Goal: Task Accomplishment & Management: Use online tool/utility

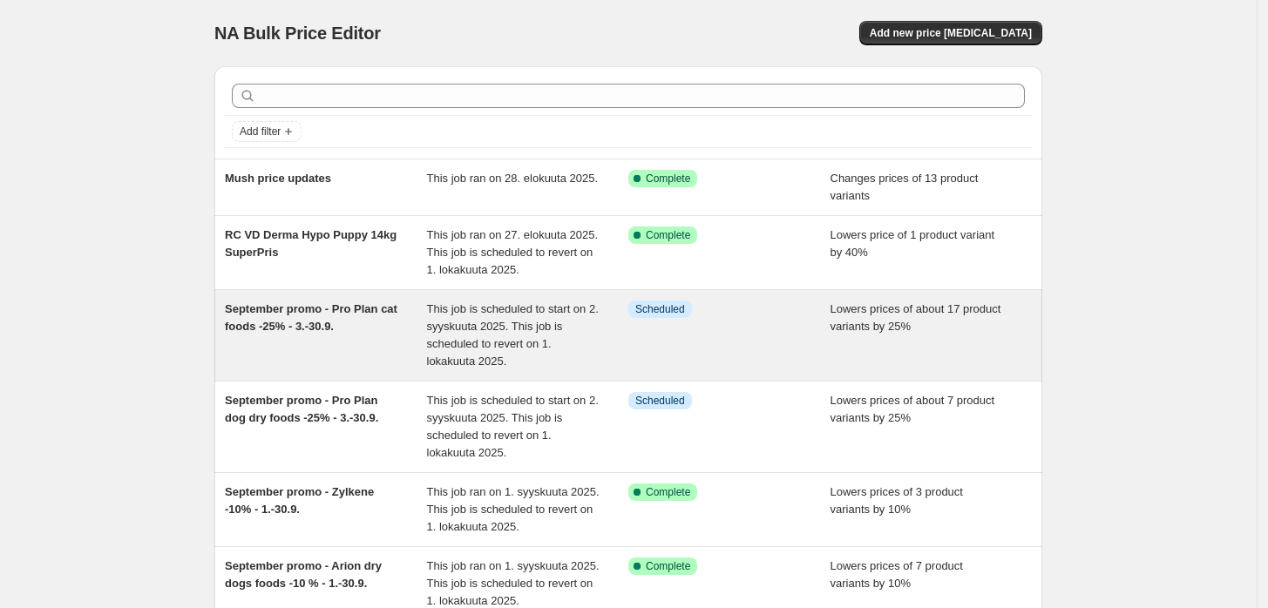
click at [374, 324] on div "September promo - Pro Plan cat foods -25% - 3.-30.9." at bounding box center [326, 336] width 202 height 70
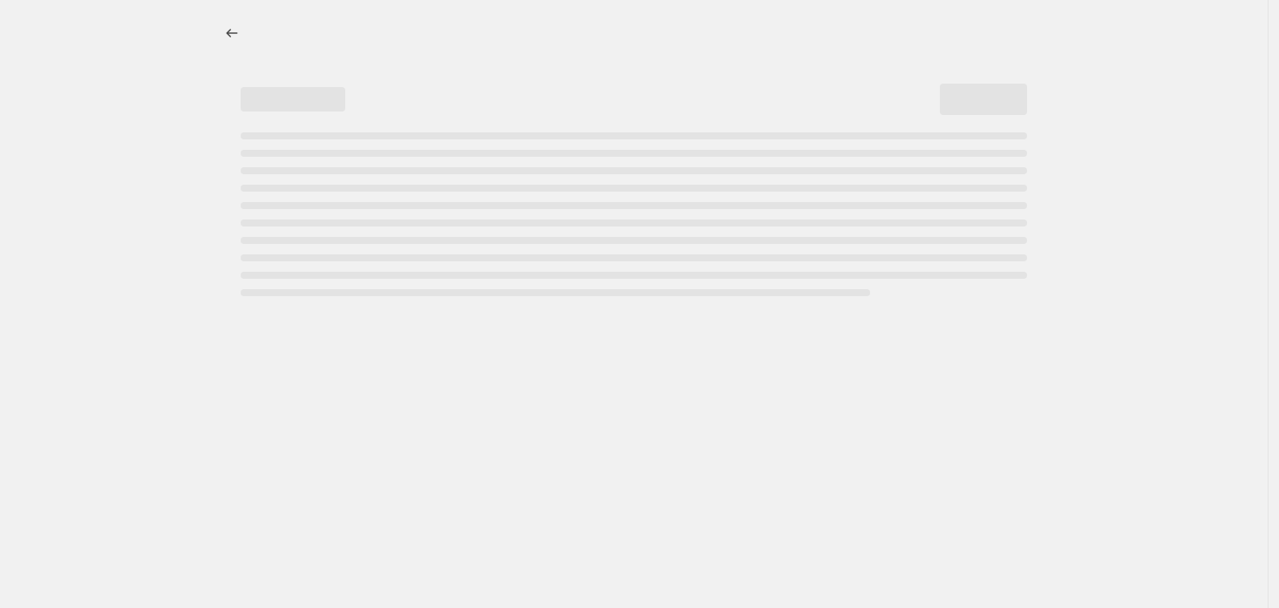
select select "percentage"
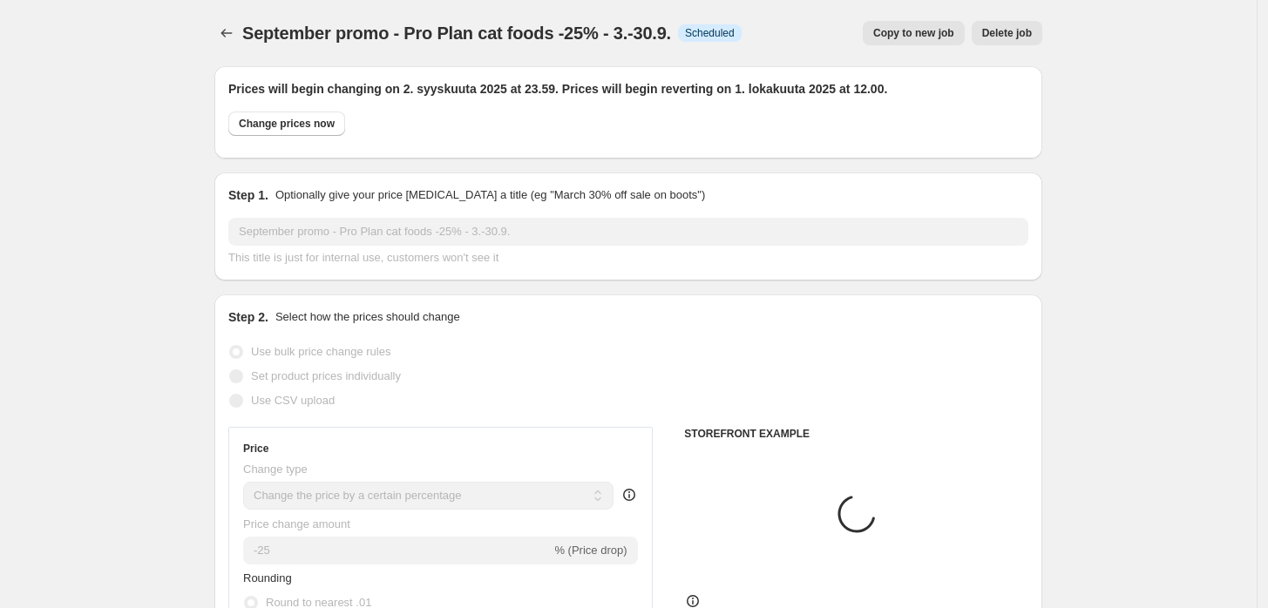
select select "collection"
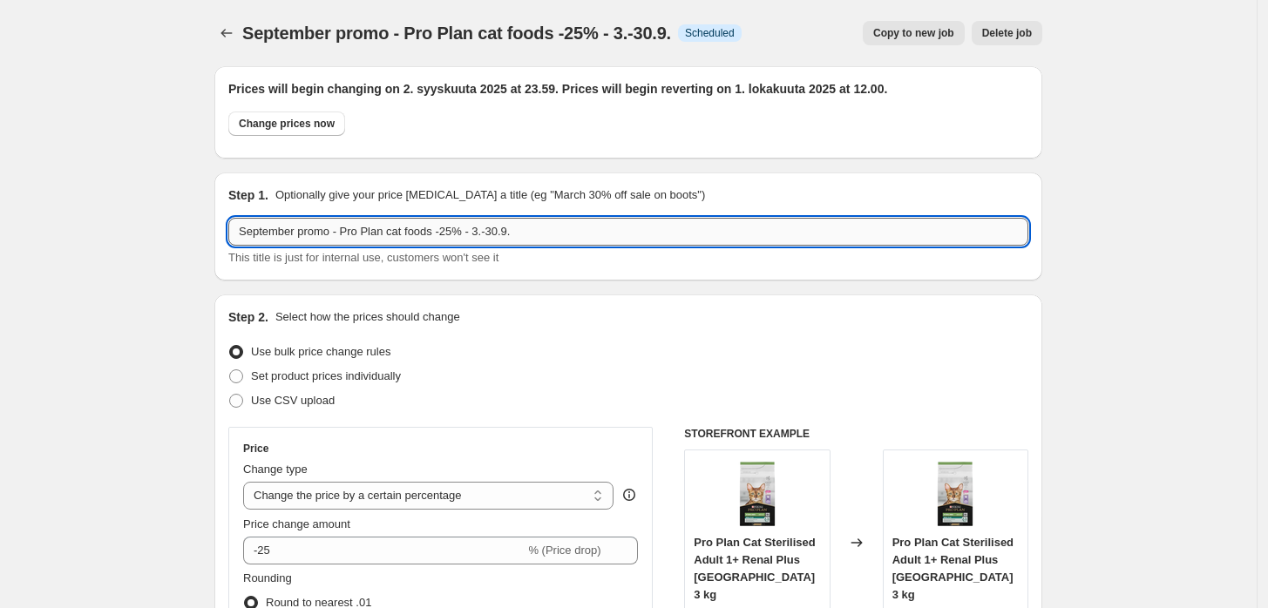
click at [481, 231] on input "September promo - Pro Plan cat foods -25% - 3.-30.9." at bounding box center [628, 232] width 800 height 28
type input "September promo - Pro Plan cat foods -25% - 1.-30.9."
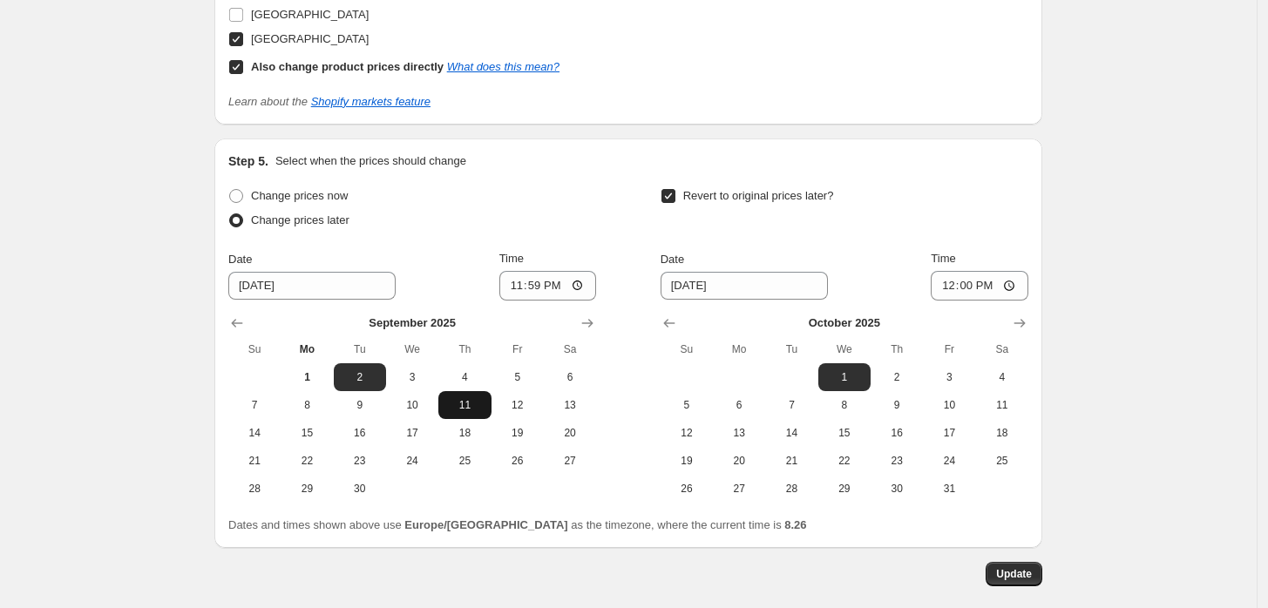
scroll to position [2052, 0]
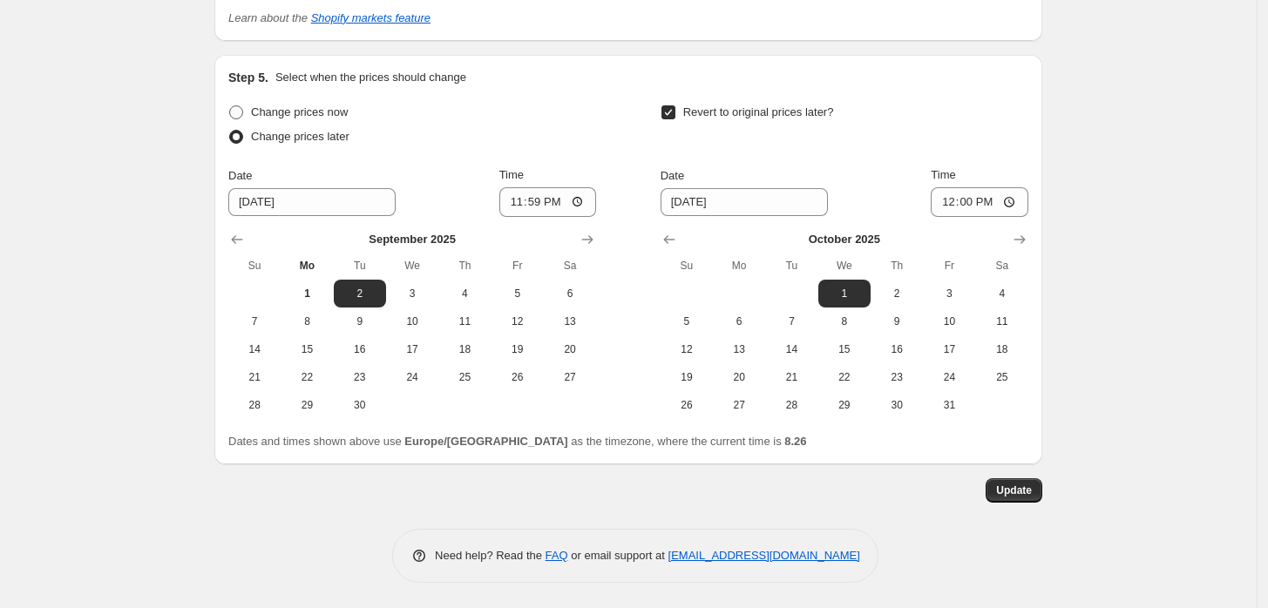
click at [299, 109] on span "Change prices now" at bounding box center [299, 111] width 97 height 13
click at [230, 106] on input "Change prices now" at bounding box center [229, 105] width 1 height 1
radio input "true"
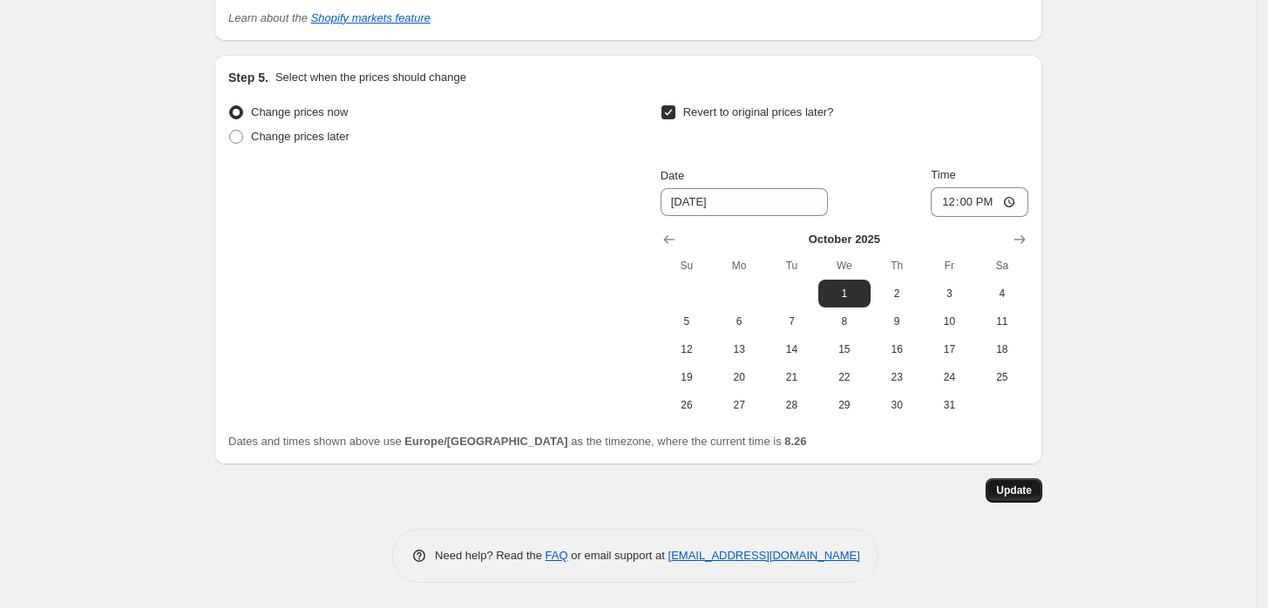
click at [1023, 493] on span "Update" at bounding box center [1014, 491] width 36 height 14
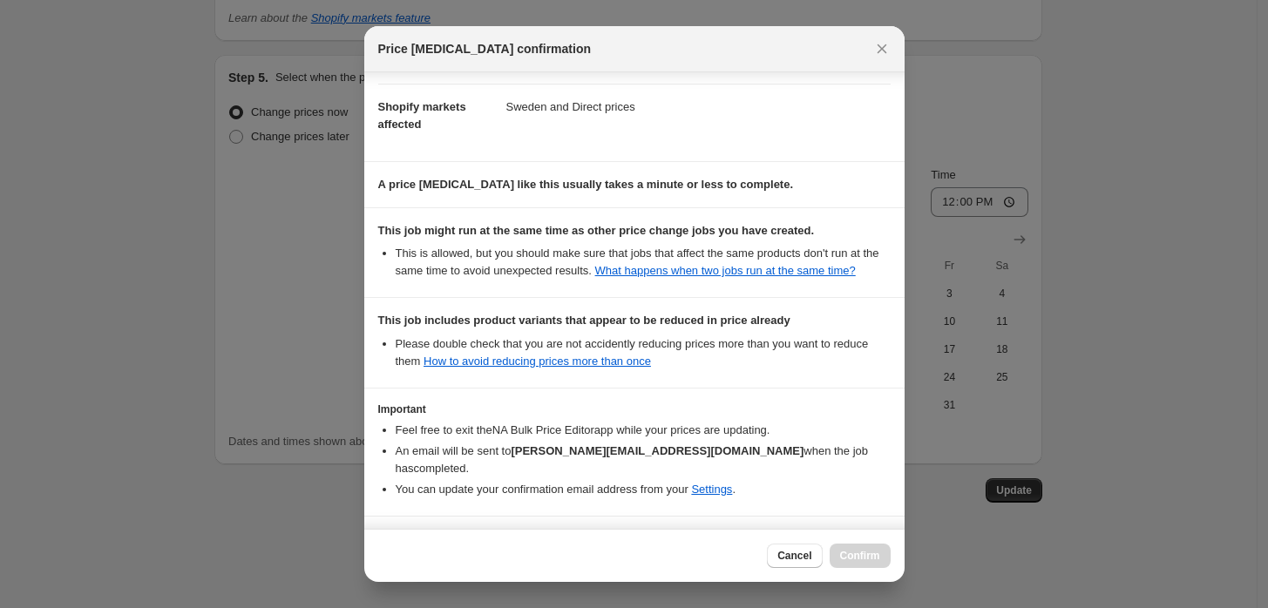
scroll to position [313, 0]
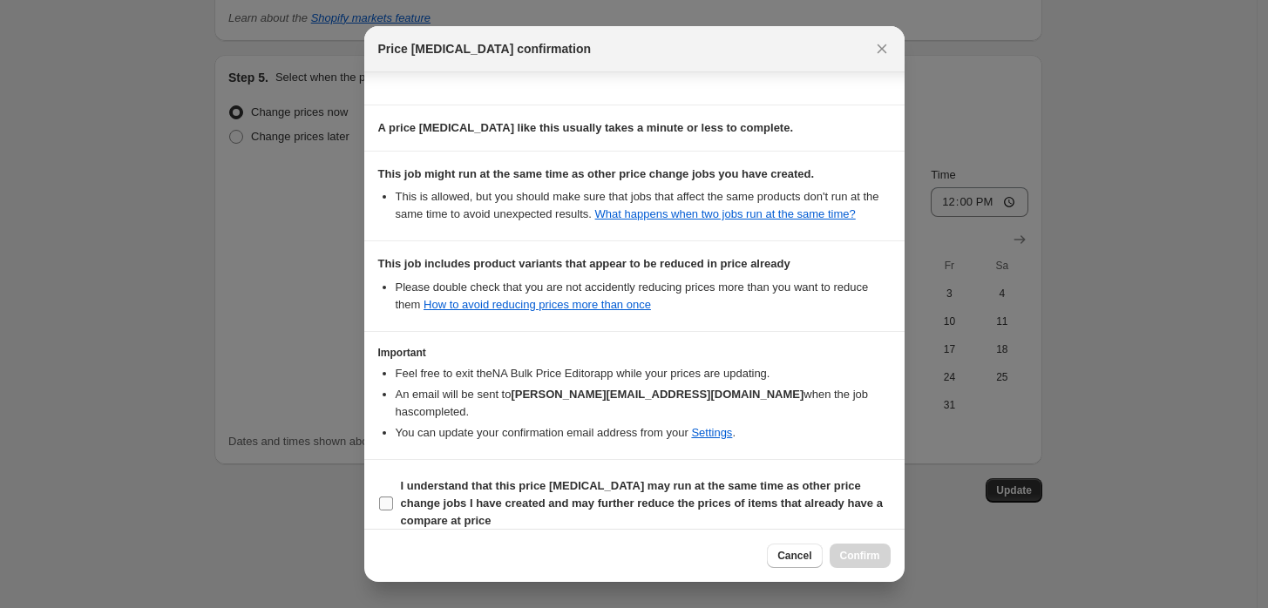
click at [493, 460] on section "I understand that this price change job may run at the same time as other price…" at bounding box center [634, 503] width 540 height 87
click at [527, 493] on b "I understand that this price change job may run at the same time as other price…" at bounding box center [642, 503] width 482 height 48
click at [393, 497] on input "I understand that this price change job may run at the same time as other price…" at bounding box center [386, 504] width 14 height 14
checkbox input "true"
click at [859, 557] on span "Confirm" at bounding box center [860, 556] width 40 height 14
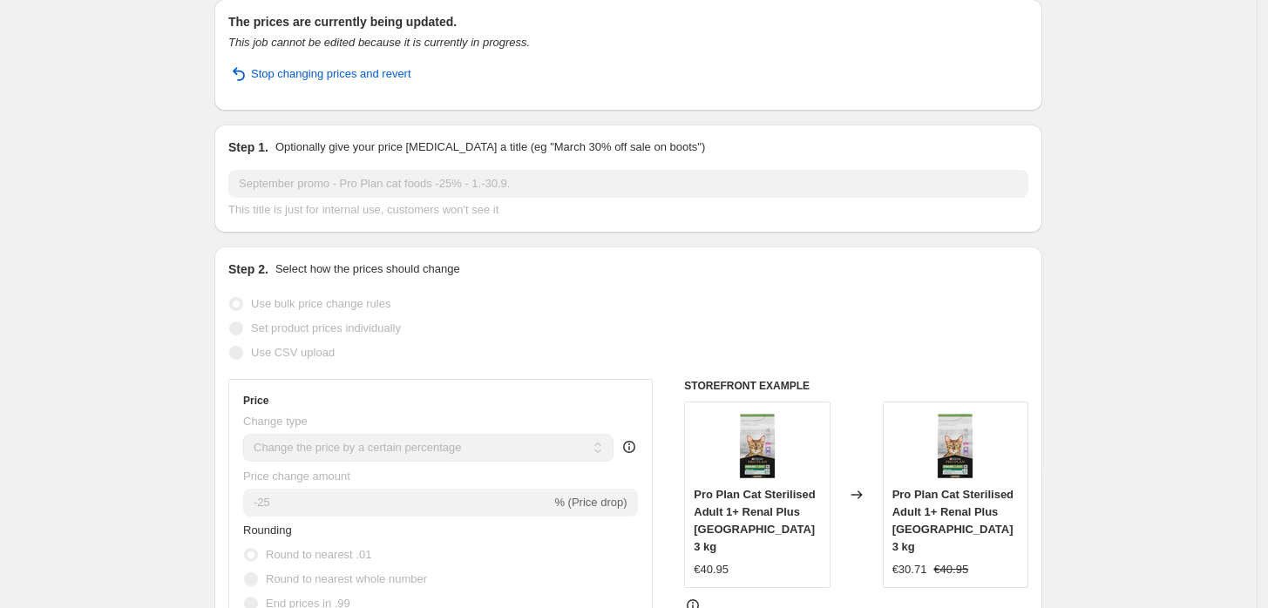
scroll to position [0, 0]
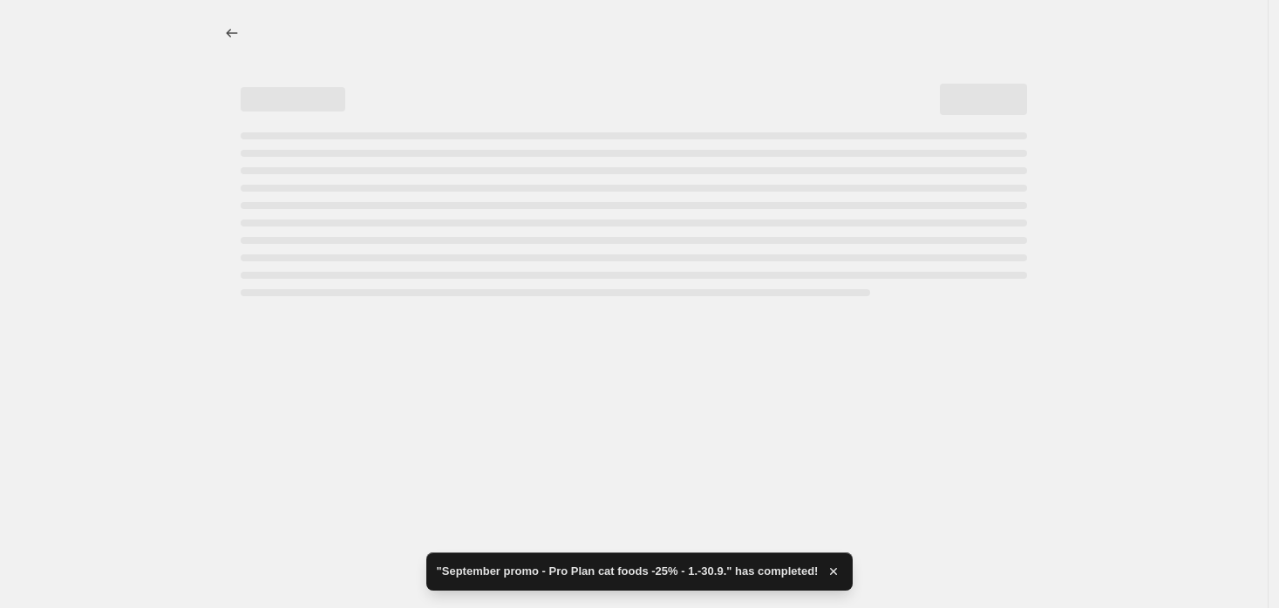
select select "percentage"
select select "collection"
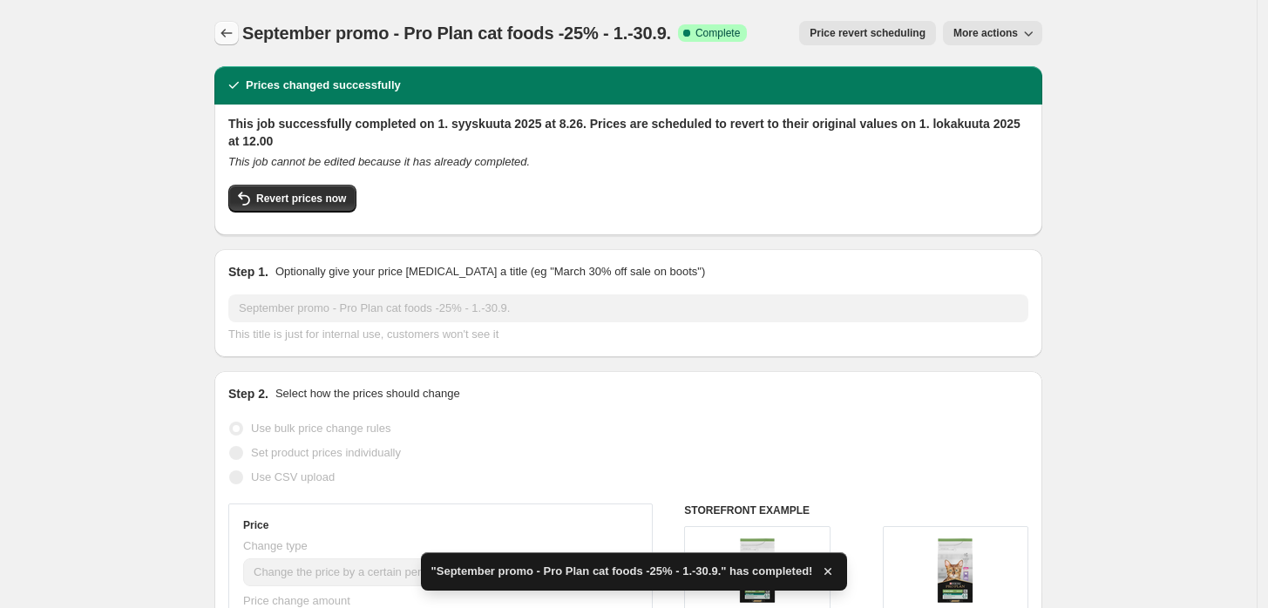
click at [235, 30] on icon "Price change jobs" at bounding box center [226, 32] width 17 height 17
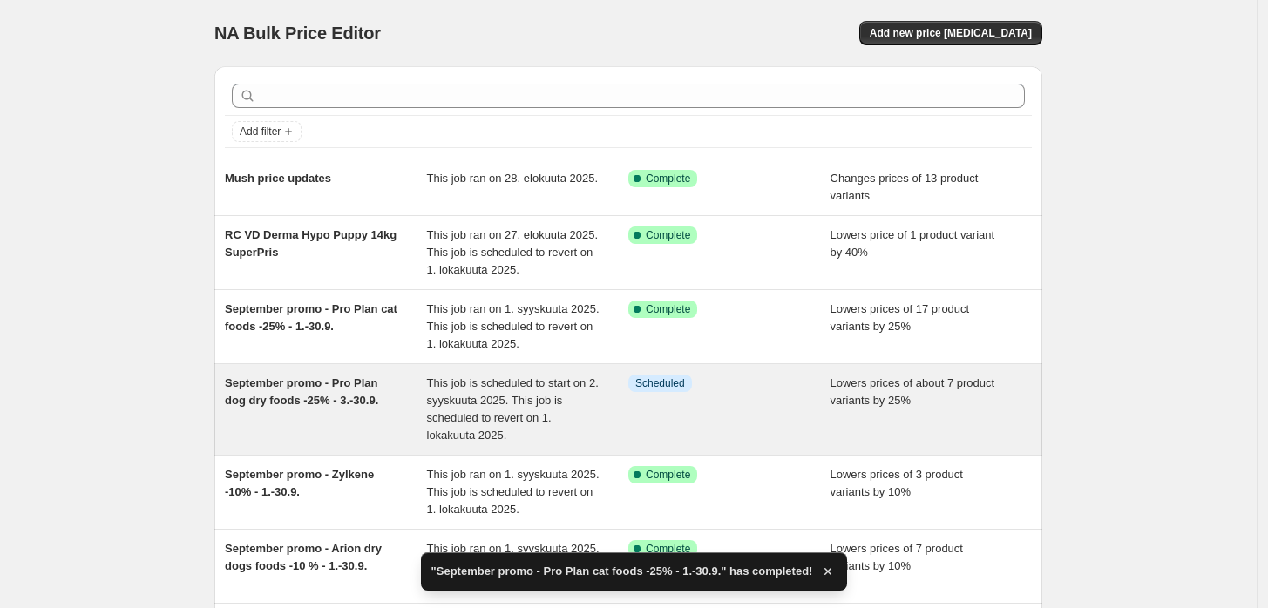
click at [505, 401] on span "This job is scheduled to start on 2. syyskuuta 2025. This job is scheduled to r…" at bounding box center [513, 409] width 172 height 65
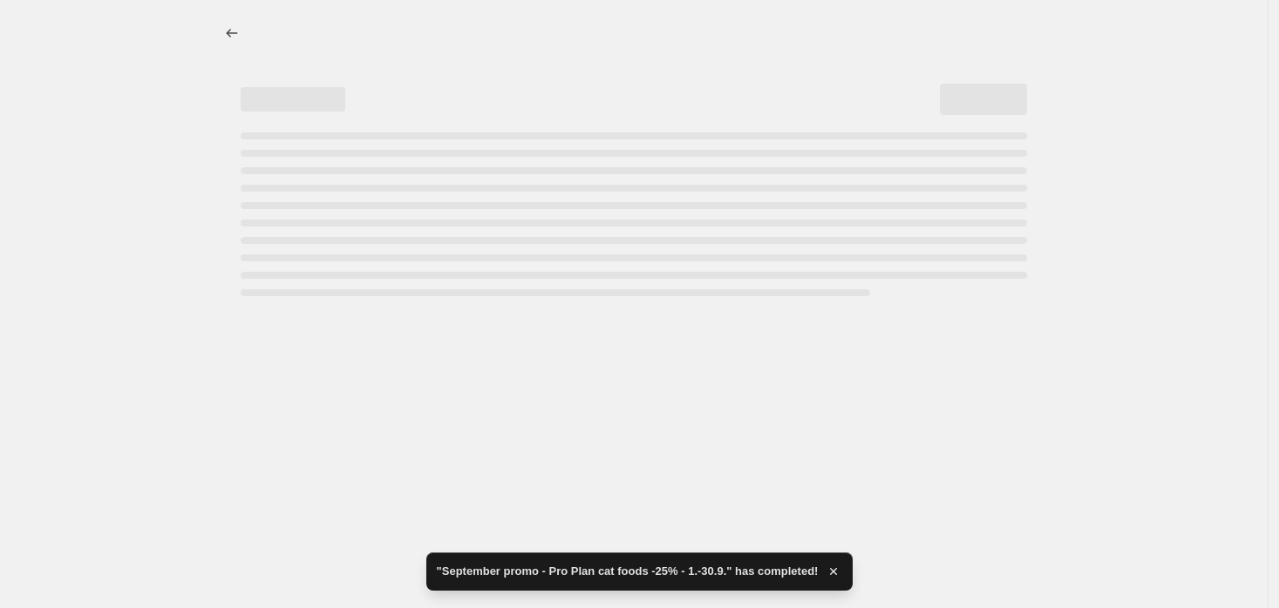
select select "percentage"
select select "collection"
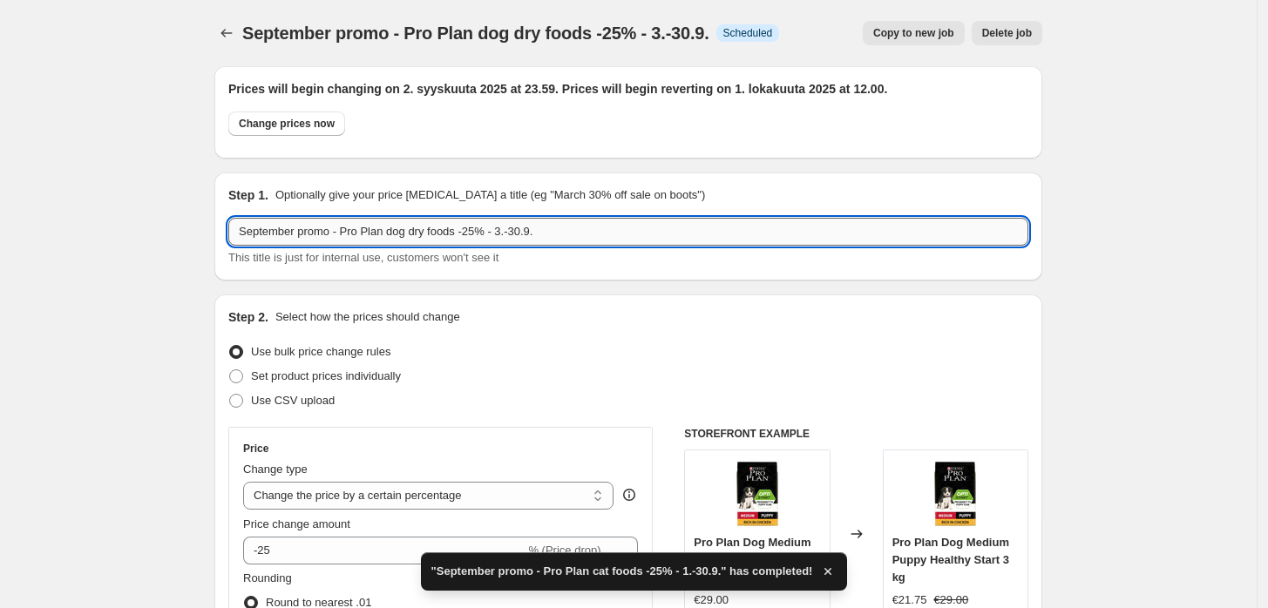
click at [504, 232] on input "September promo - Pro Plan dog dry foods -25% - 3.-30.9." at bounding box center [628, 232] width 800 height 28
type input "September promo - Pro Plan dog dry foods -25% - 1.-30.9."
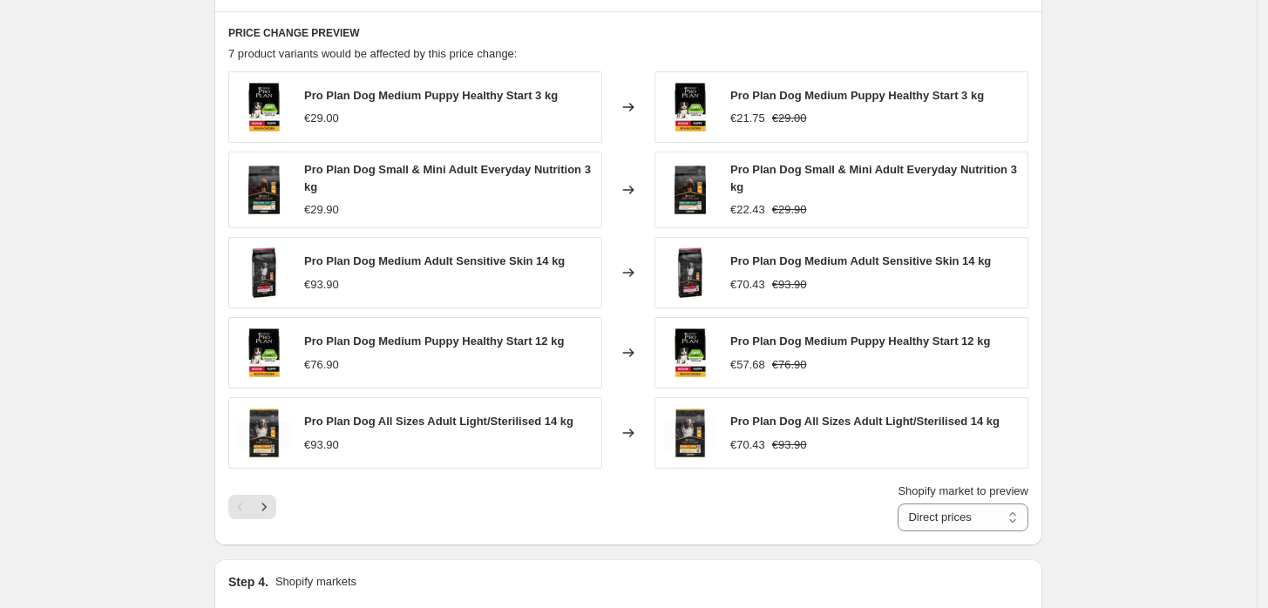
scroll to position [1840, 0]
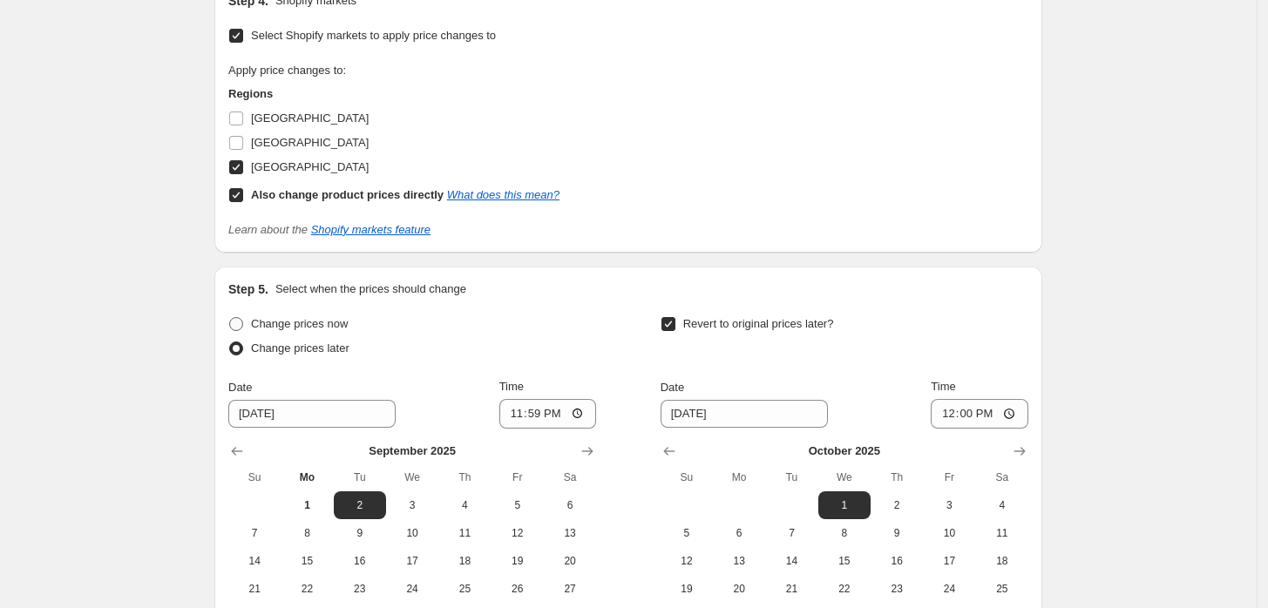
click at [286, 323] on span "Change prices now" at bounding box center [299, 323] width 97 height 13
click at [230, 318] on input "Change prices now" at bounding box center [229, 317] width 1 height 1
radio input "true"
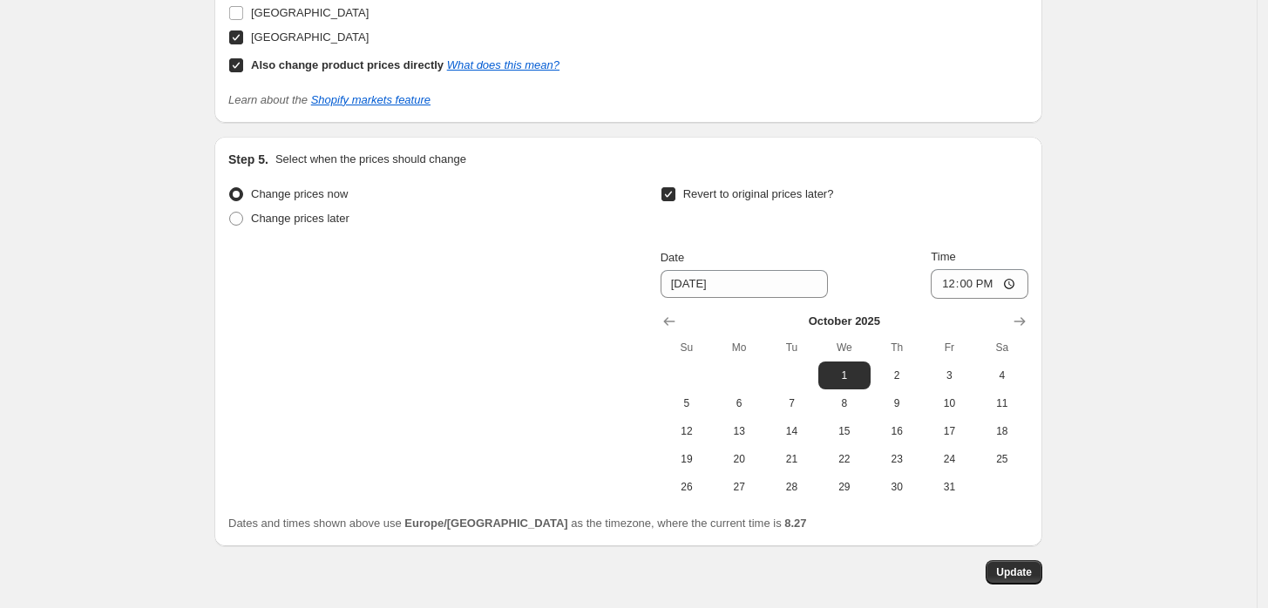
scroll to position [2052, 0]
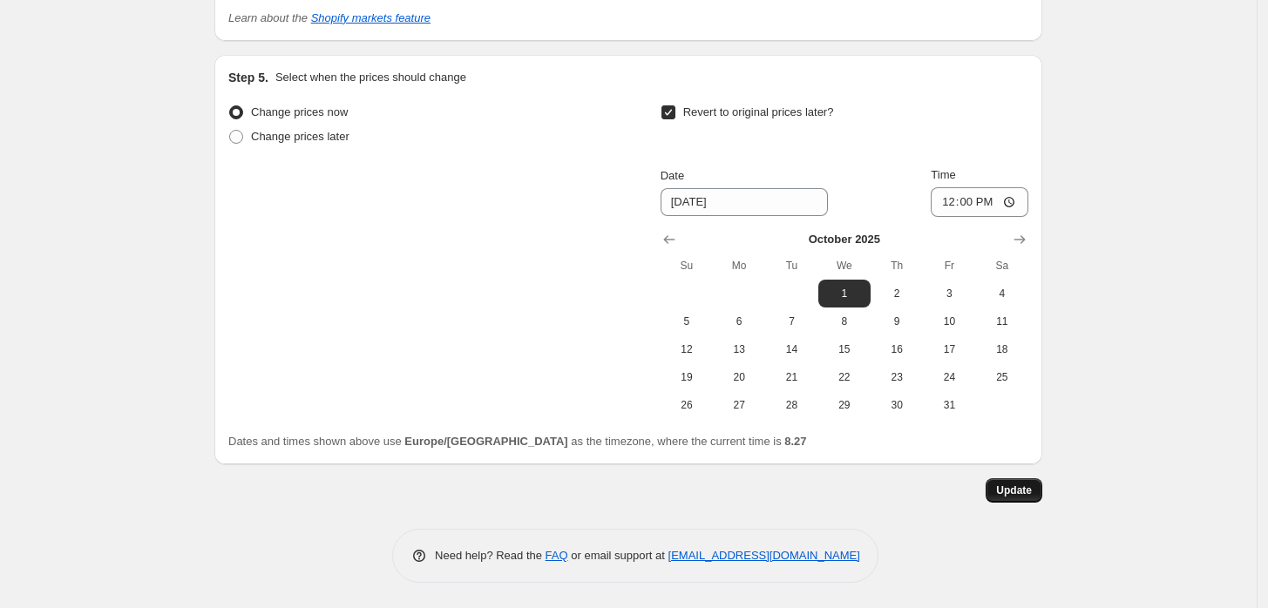
click at [1032, 479] on button "Update" at bounding box center [1014, 491] width 57 height 24
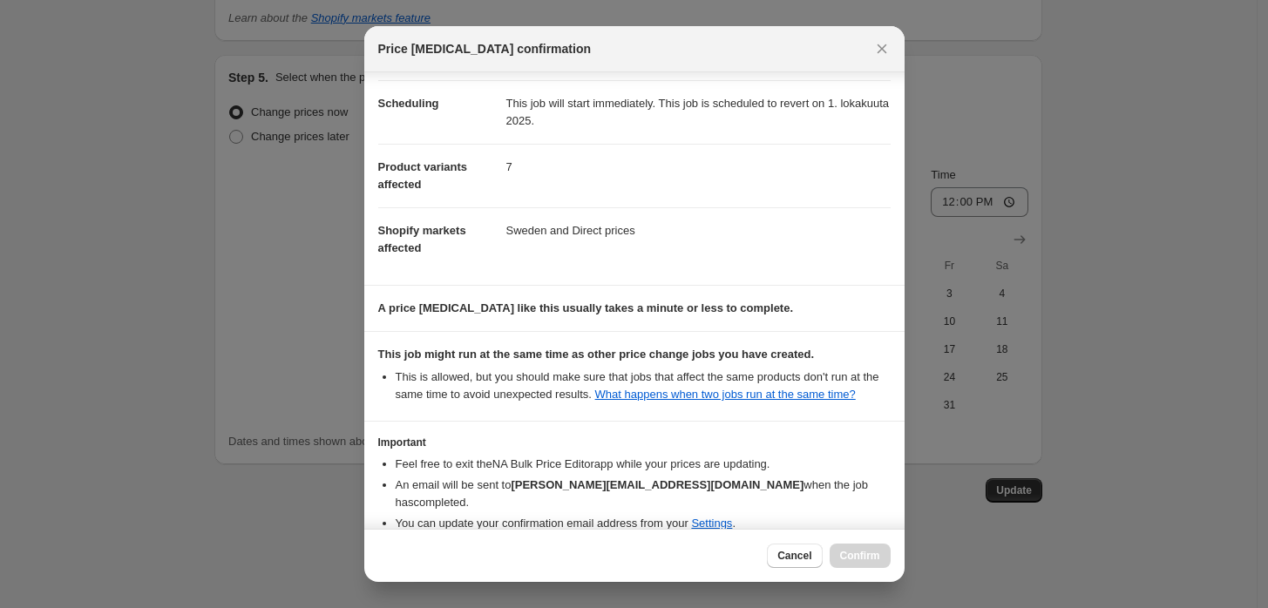
scroll to position [205, 0]
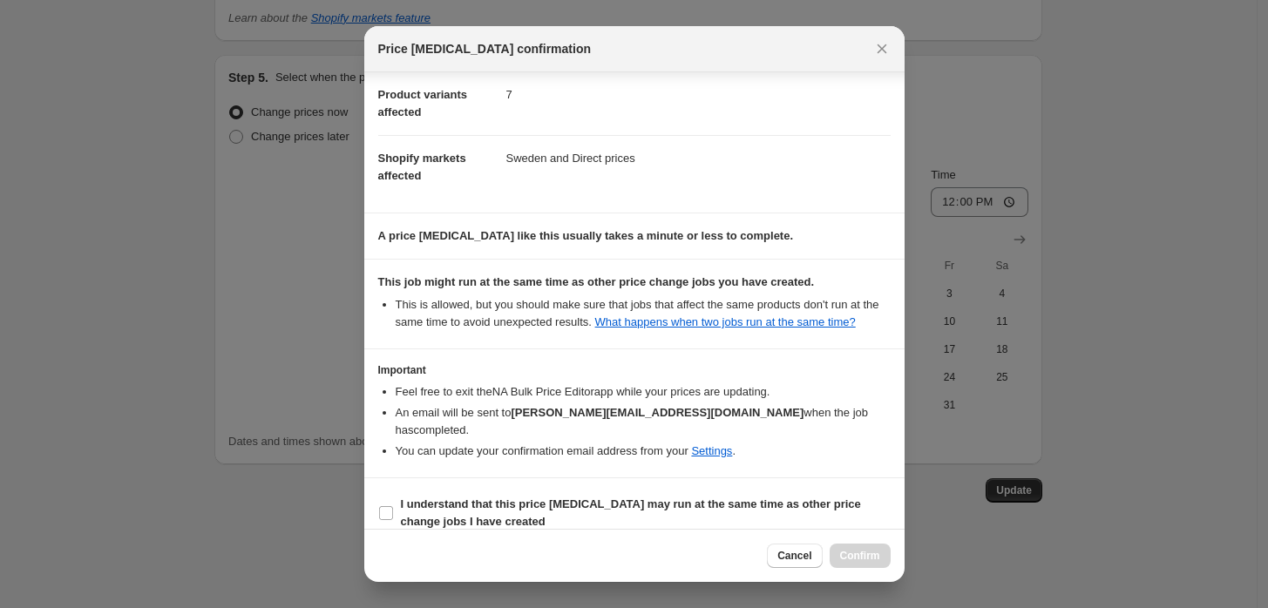
click at [541, 406] on b "sara@alvarpet.com" at bounding box center [657, 412] width 293 height 13
click at [527, 496] on span "I understand that this price change job may run at the same time as other price…" at bounding box center [646, 513] width 490 height 35
click at [393, 506] on input "I understand that this price change job may run at the same time as other price…" at bounding box center [386, 513] width 14 height 14
checkbox input "true"
click at [848, 555] on span "Confirm" at bounding box center [860, 556] width 40 height 14
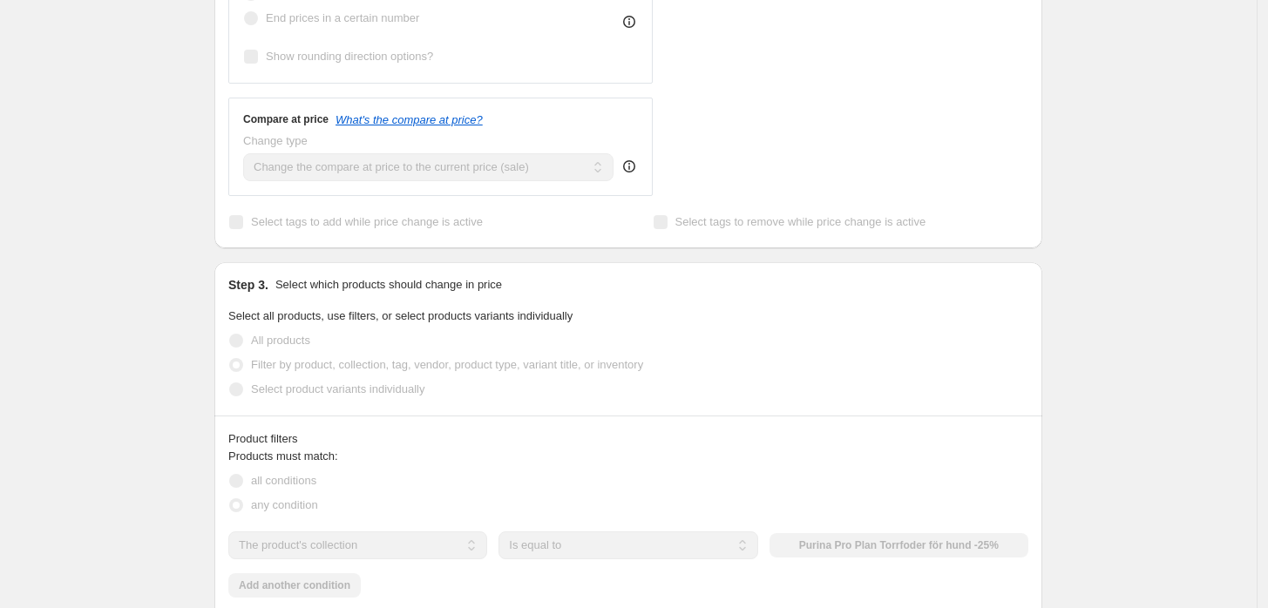
scroll to position [0, 0]
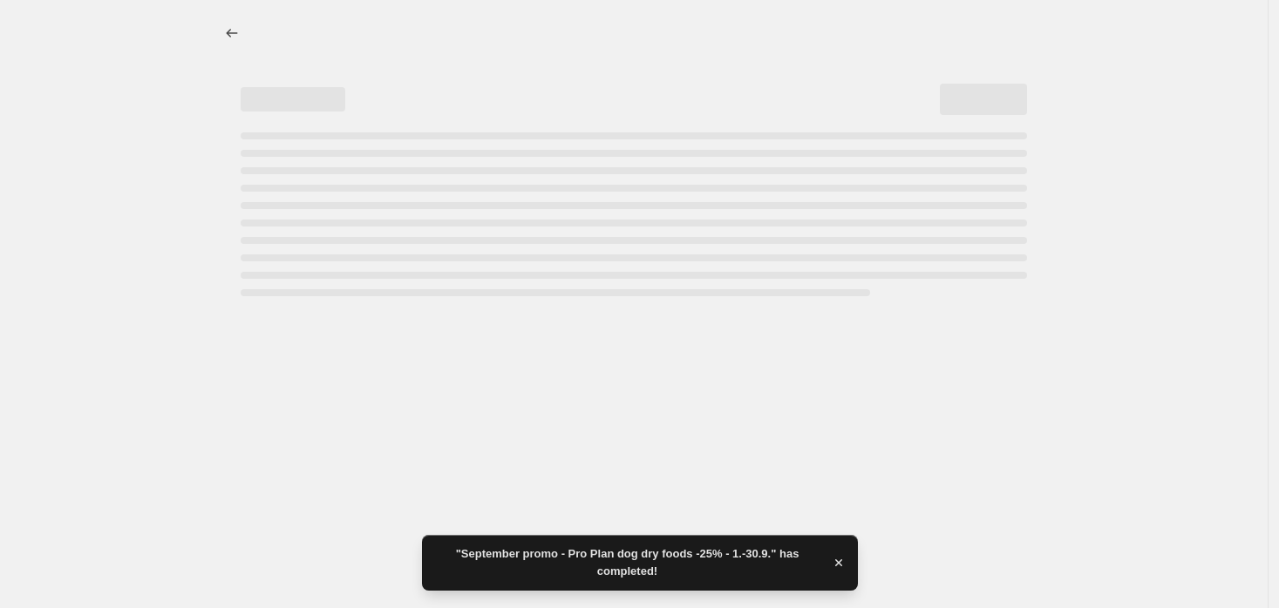
select select "percentage"
select select "collection"
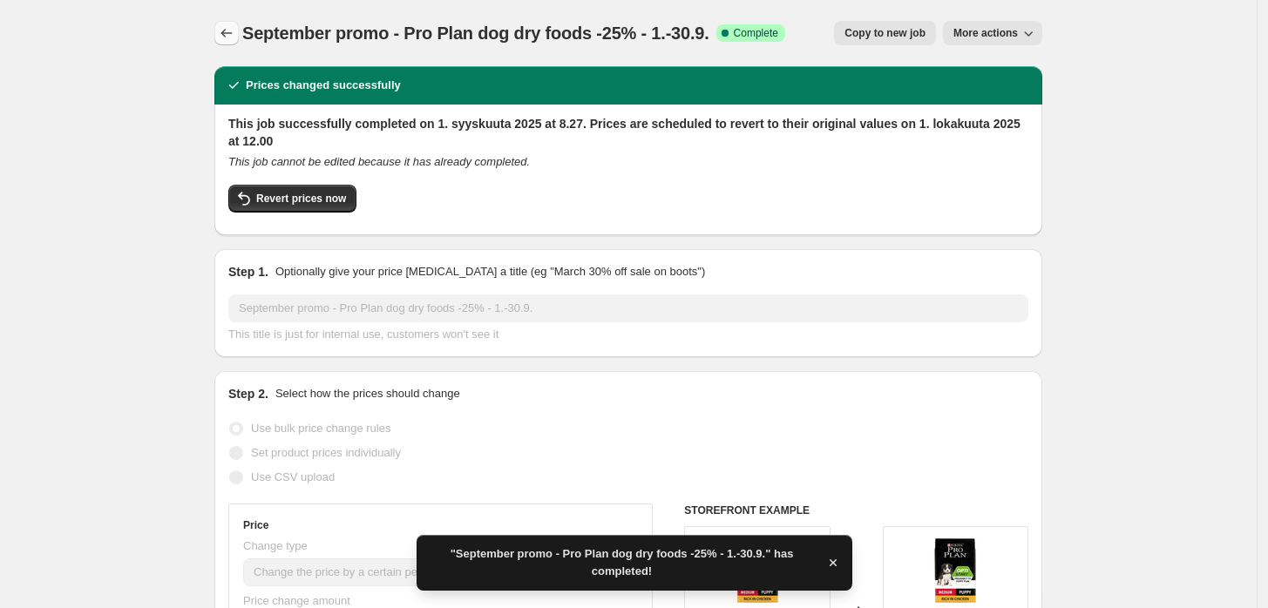
click at [232, 31] on icon "Price change jobs" at bounding box center [226, 32] width 17 height 17
